Goal: Navigation & Orientation: Find specific page/section

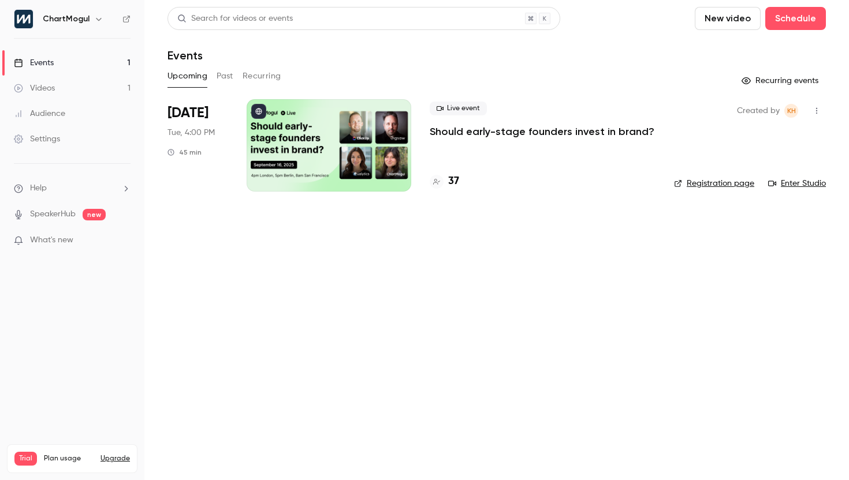
click at [453, 184] on h4 "37" at bounding box center [453, 182] width 11 height 16
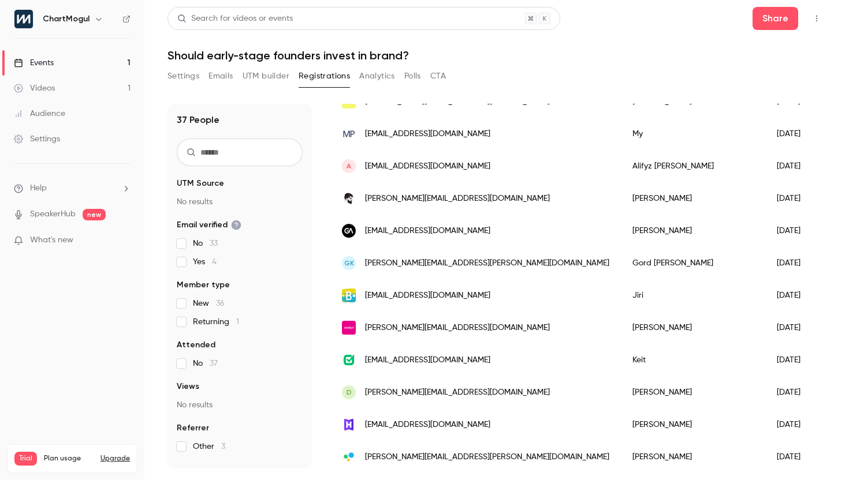
scroll to position [283, 0]
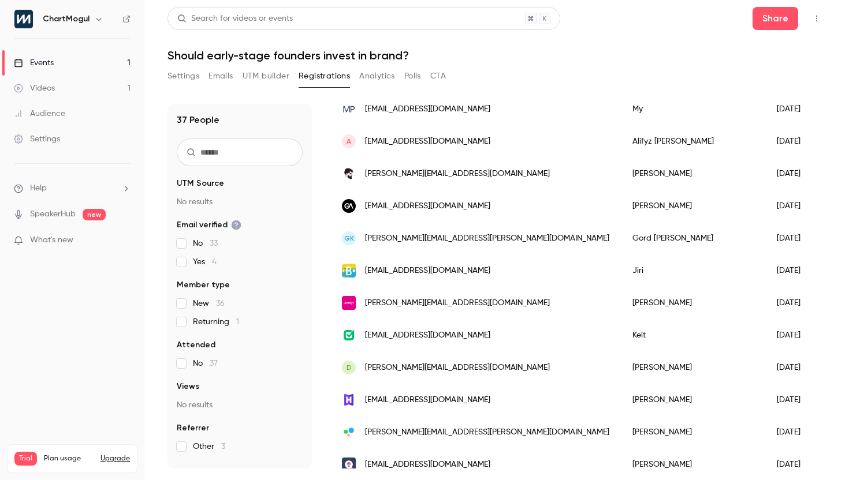
click at [72, 214] on link "SpeakerHub" at bounding box center [53, 214] width 46 height 12
